Goal: Find specific fact: Find specific fact

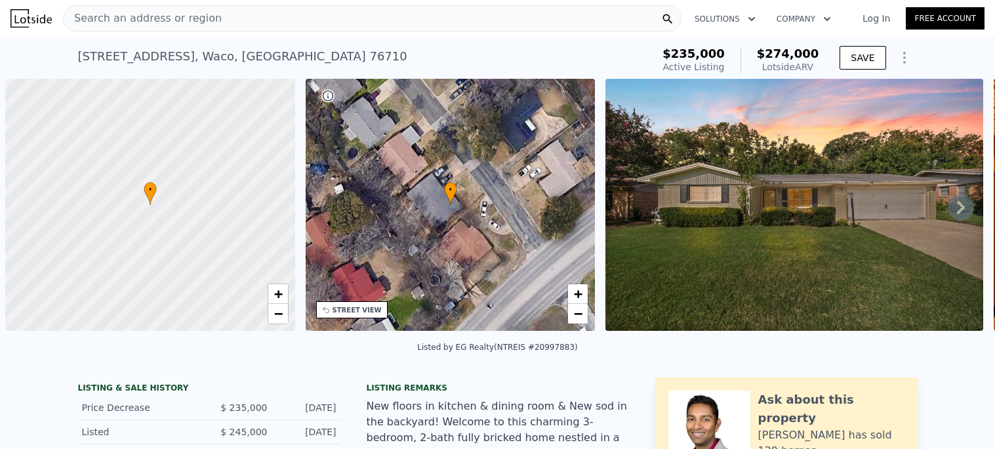
scroll to position [0, 5]
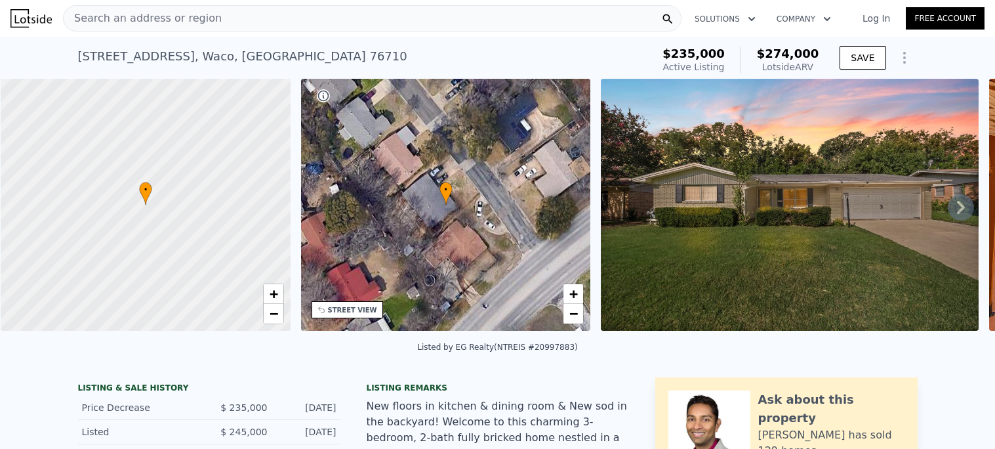
click at [236, 18] on div "Search an address or region" at bounding box center [372, 18] width 618 height 26
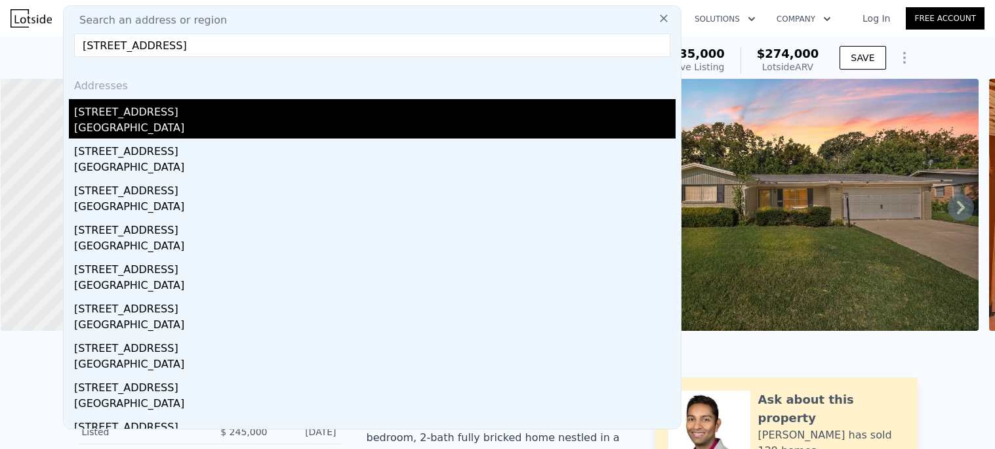
type input "[STREET_ADDRESS]"
click at [173, 121] on div "[GEOGRAPHIC_DATA]" at bounding box center [374, 129] width 601 height 18
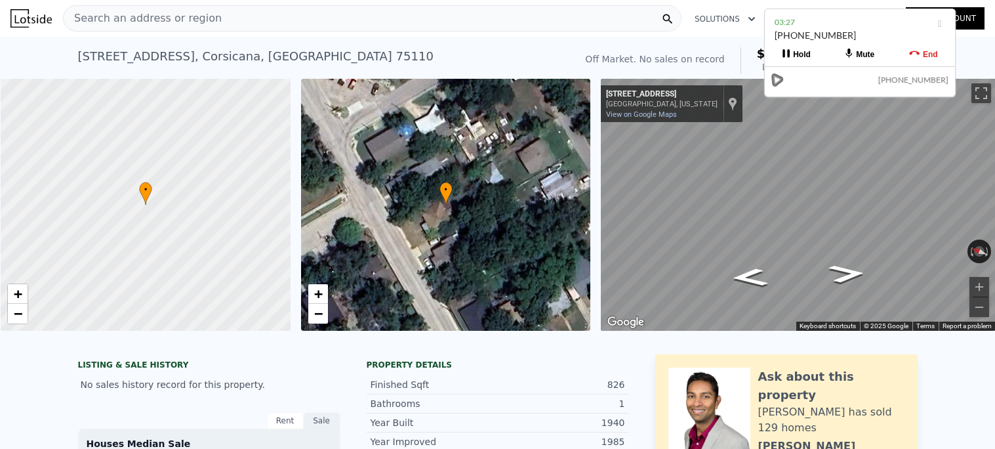
click at [250, 15] on div "Search an address or region" at bounding box center [372, 18] width 618 height 26
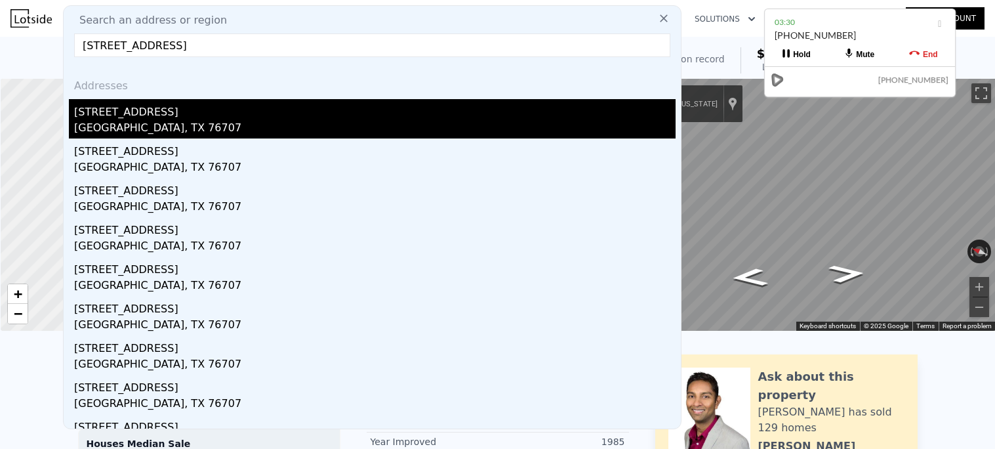
type input "[STREET_ADDRESS]"
click at [183, 121] on div "[GEOGRAPHIC_DATA], TX 76707" at bounding box center [374, 129] width 601 height 18
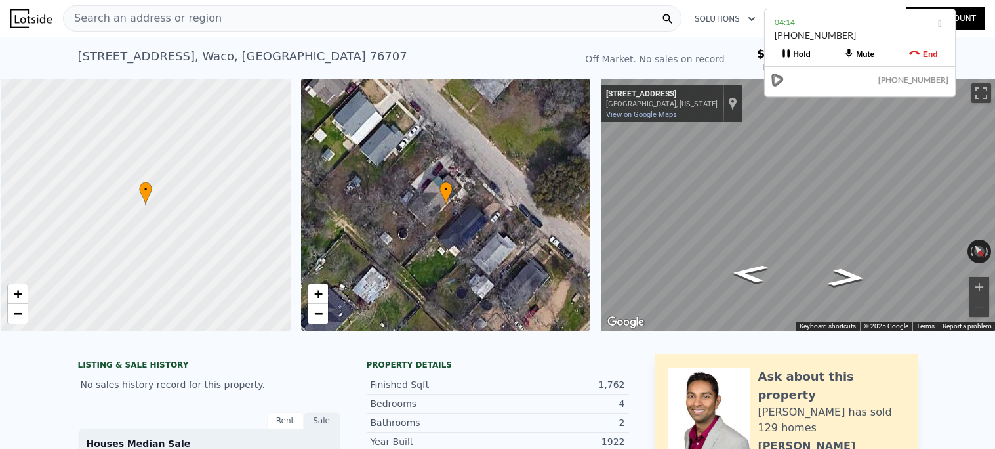
click at [256, 20] on div "Search an address or region" at bounding box center [372, 18] width 618 height 26
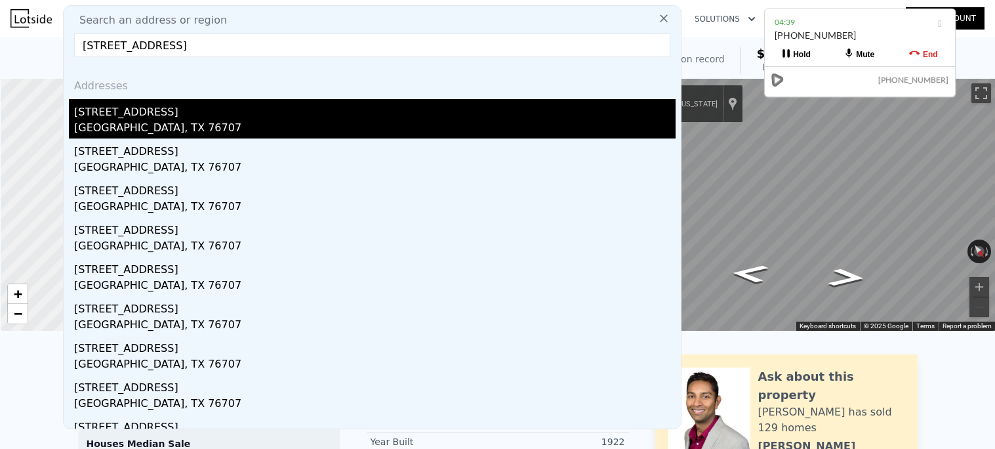
type input "[STREET_ADDRESS]"
click at [171, 119] on div "[STREET_ADDRESS]" at bounding box center [374, 109] width 601 height 21
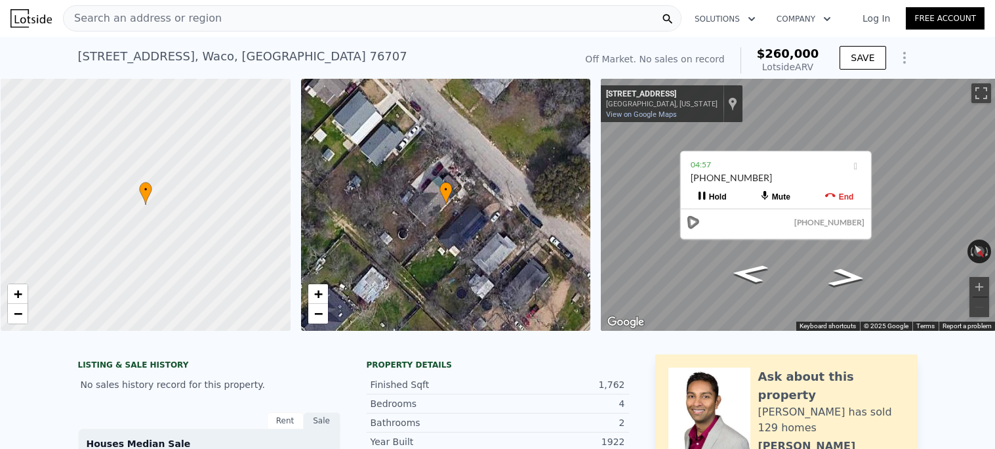
drag, startPoint x: 938, startPoint y: 22, endPoint x: 854, endPoint y: 164, distance: 165.2
click at [854, 164] on icon at bounding box center [855, 164] width 11 height 9
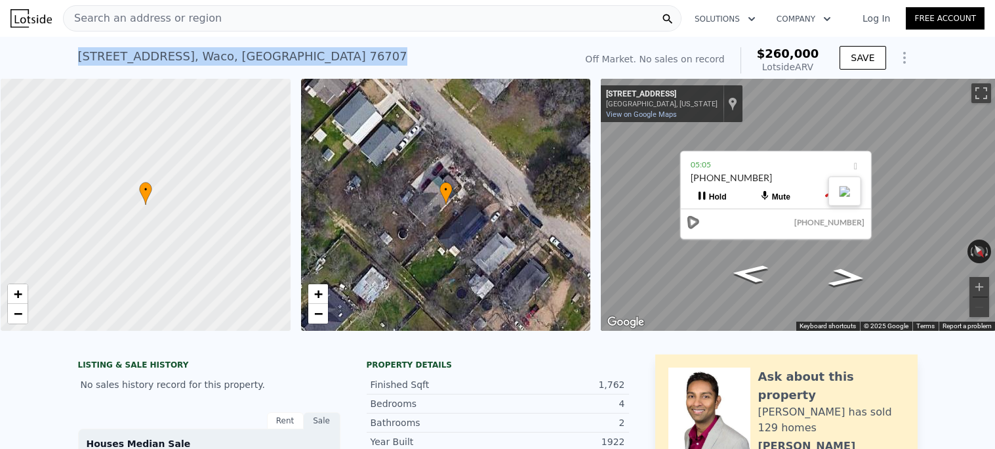
drag, startPoint x: 69, startPoint y: 56, endPoint x: 260, endPoint y: 58, distance: 191.5
click at [256, 62] on div "[STREET_ADDRESS] No sales on record (~ARV $260k ) Off Market. No sales on recor…" at bounding box center [497, 58] width 995 height 42
copy div "[STREET_ADDRESS]"
